Goal: Check status: Check status

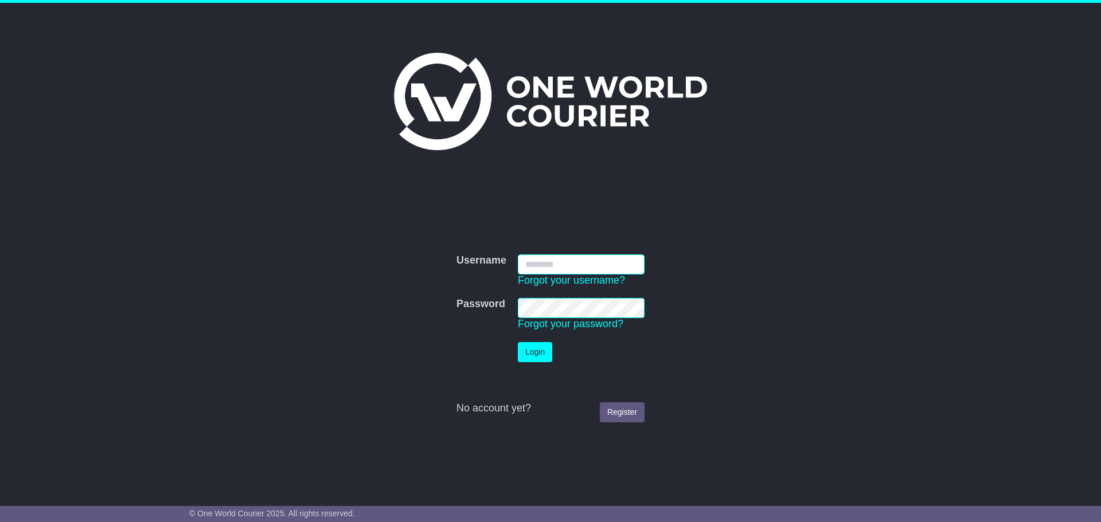
type input "**********"
click at [549, 356] on button "Login" at bounding box center [535, 352] width 34 height 20
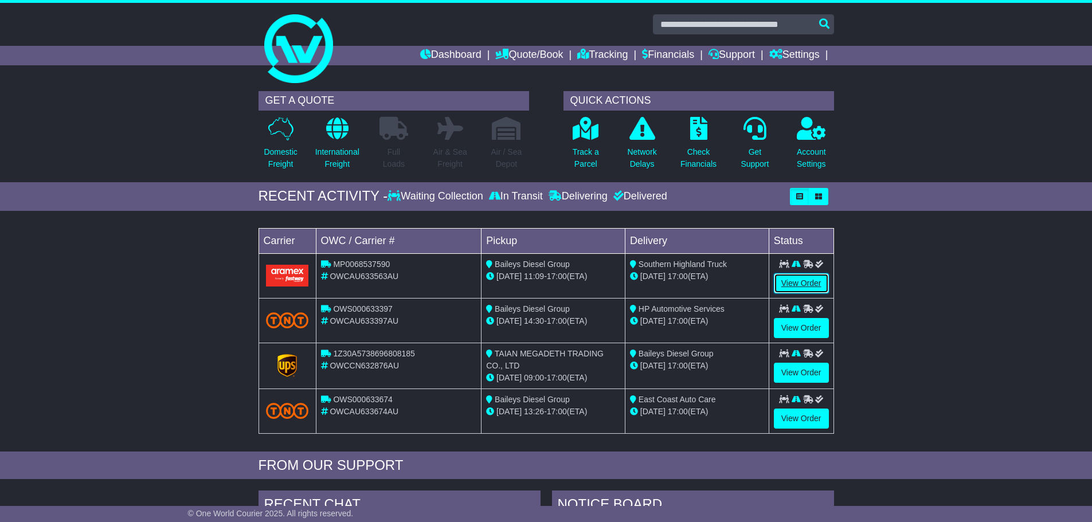
click at [802, 279] on link "View Order" at bounding box center [801, 284] width 55 height 20
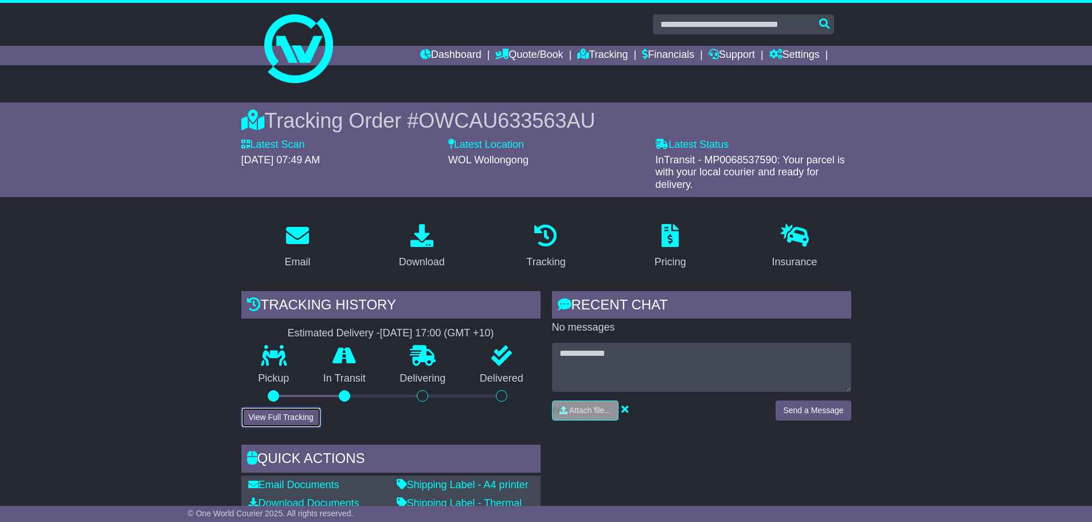
click at [312, 409] on button "View Full Tracking" at bounding box center [281, 418] width 80 height 20
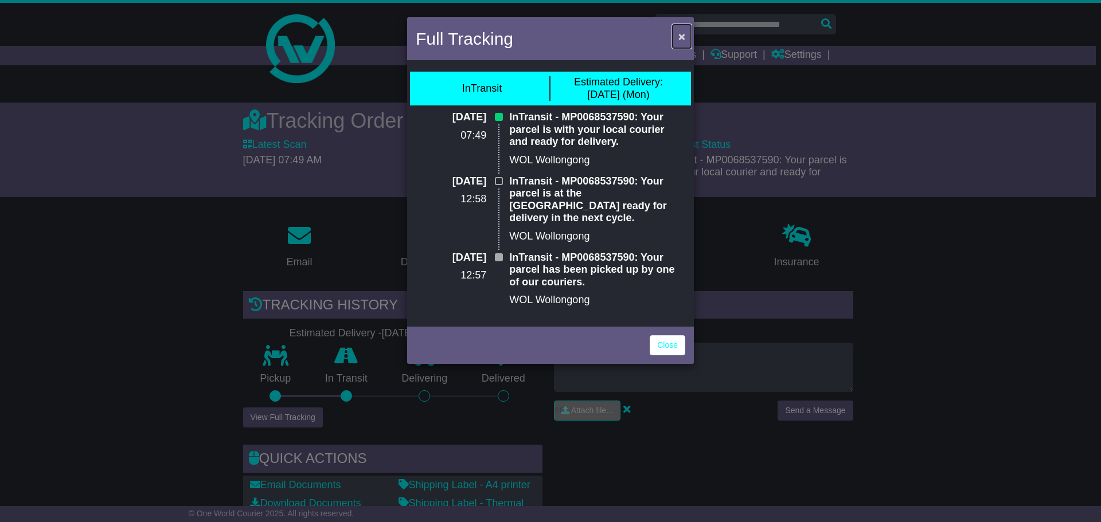
click at [682, 34] on span "×" at bounding box center [681, 36] width 7 height 13
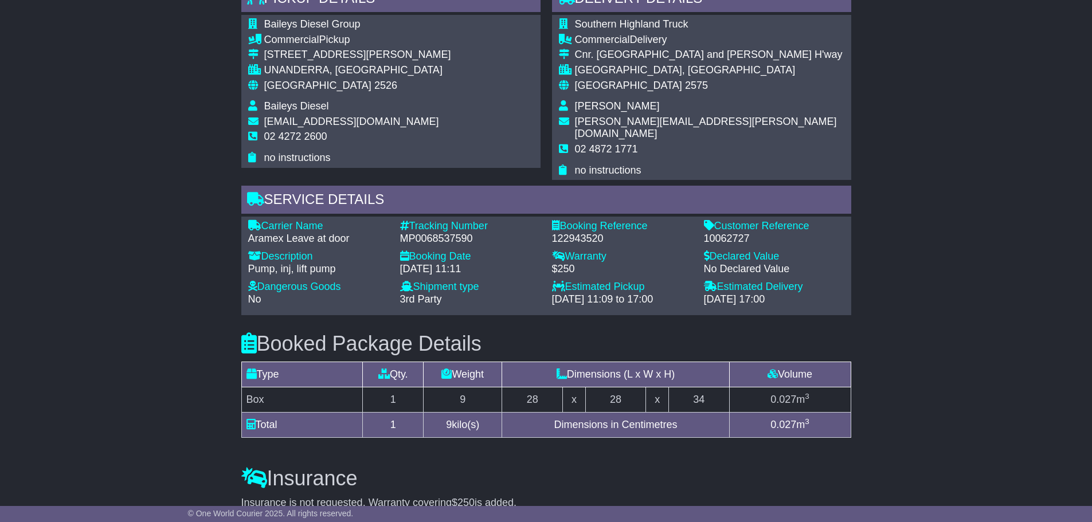
scroll to position [631, 0]
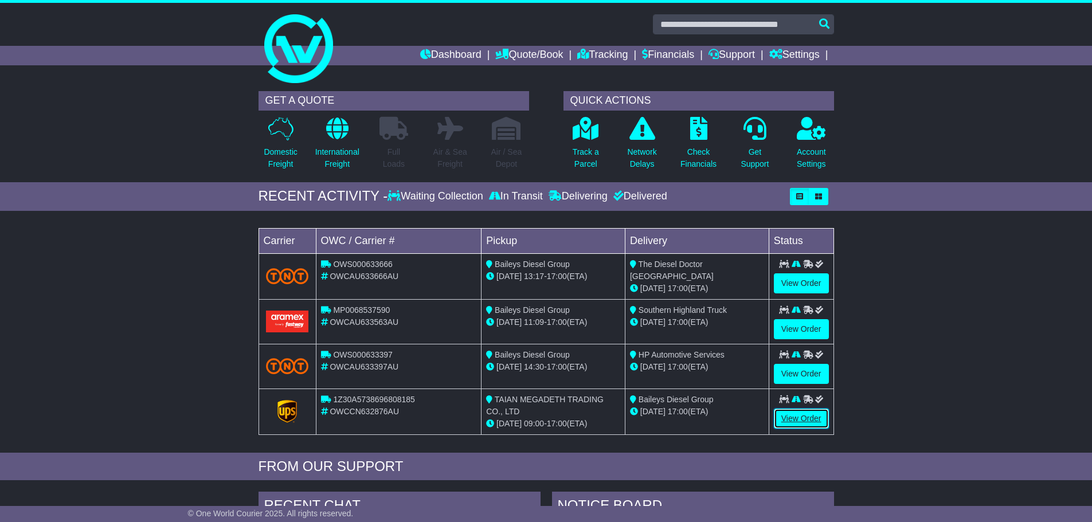
click at [794, 415] on link "View Order" at bounding box center [801, 419] width 55 height 20
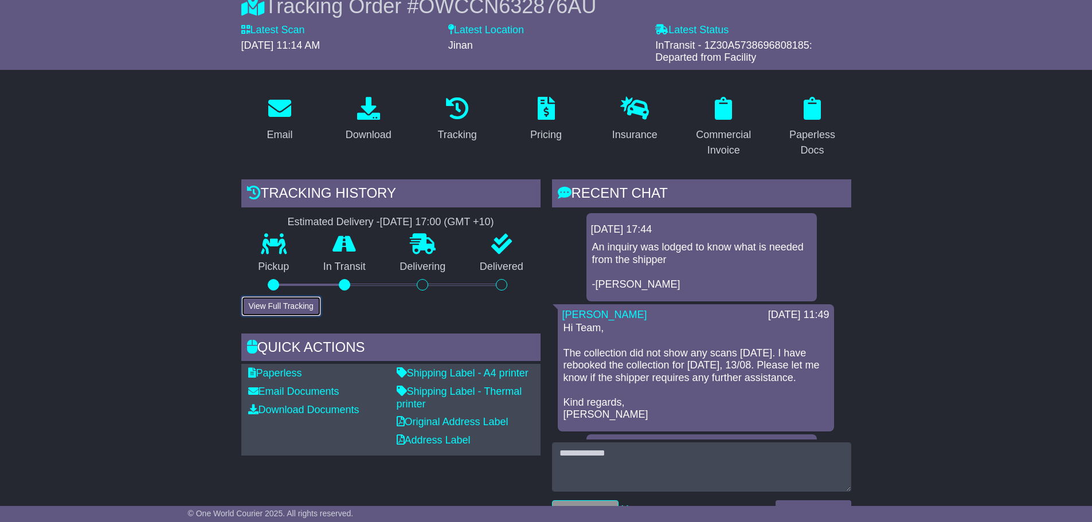
click at [270, 303] on button "View Full Tracking" at bounding box center [281, 306] width 80 height 20
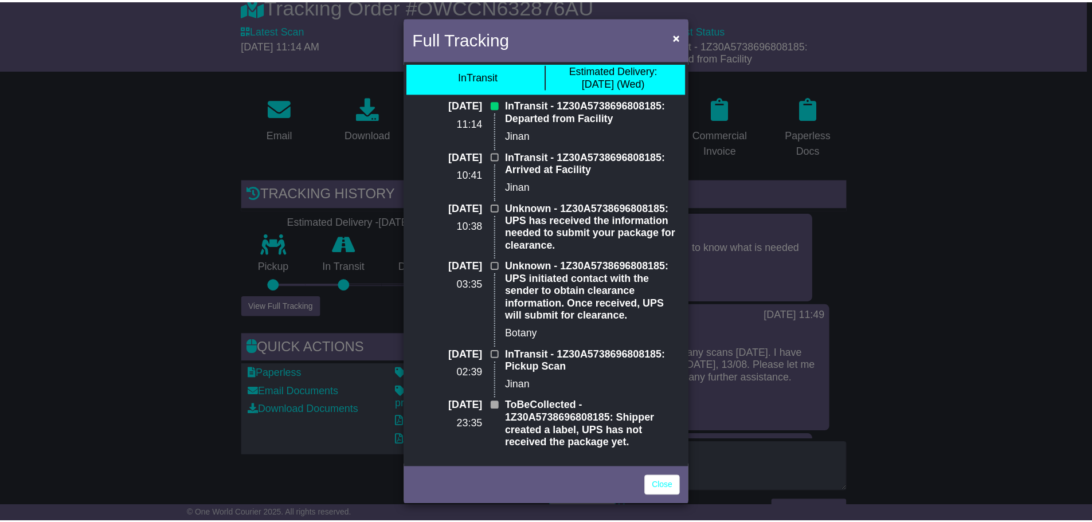
scroll to position [14, 0]
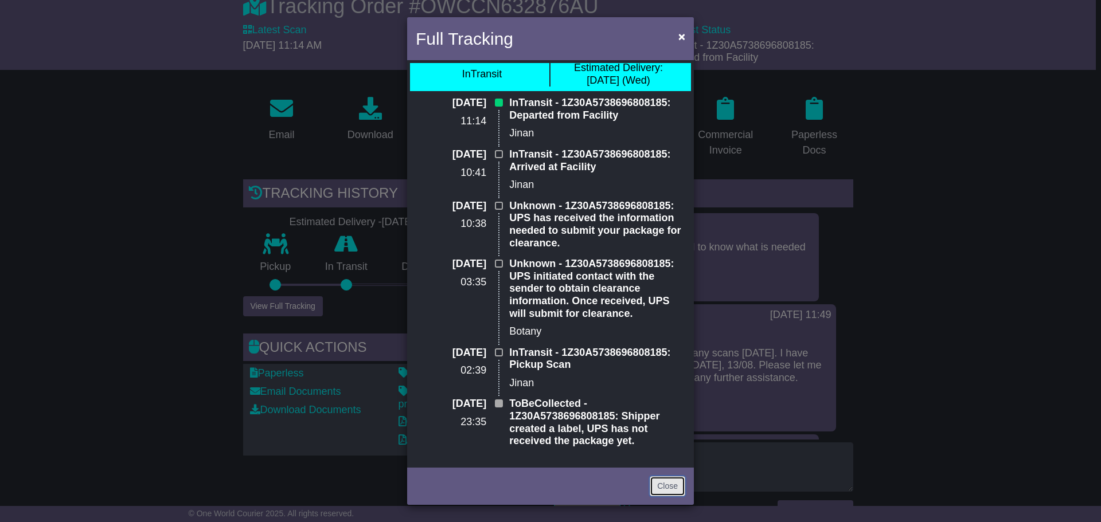
click at [667, 483] on link "Close" at bounding box center [668, 487] width 36 height 20
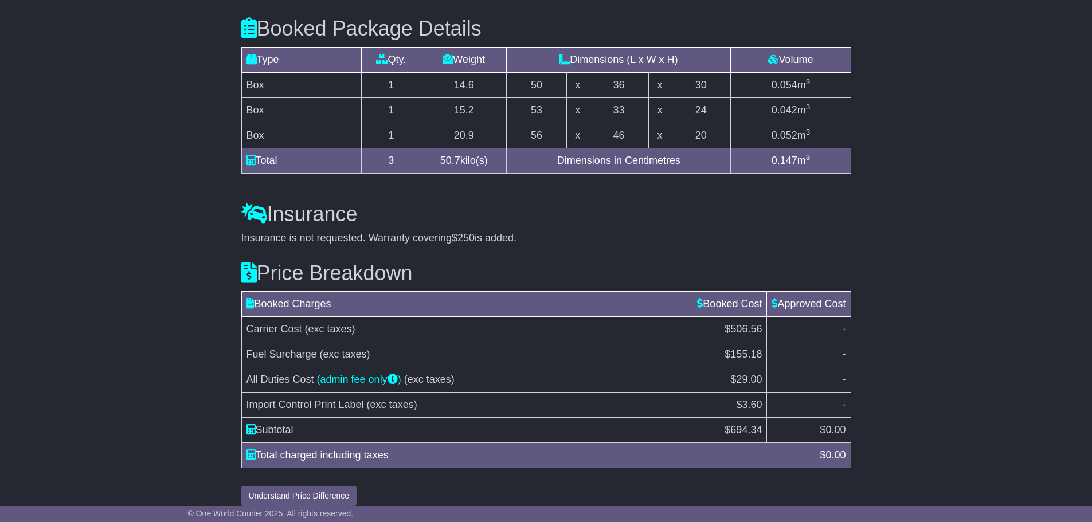
scroll to position [1034, 0]
